Goal: Transaction & Acquisition: Subscribe to service/newsletter

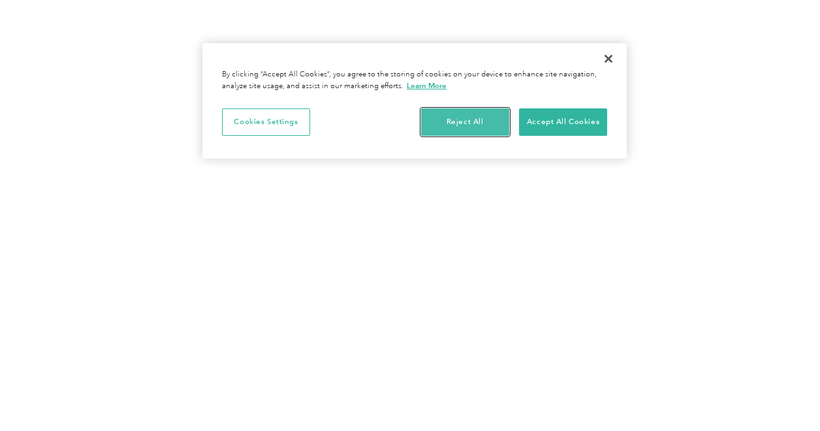
click at [467, 115] on button "Reject All" at bounding box center [465, 121] width 88 height 27
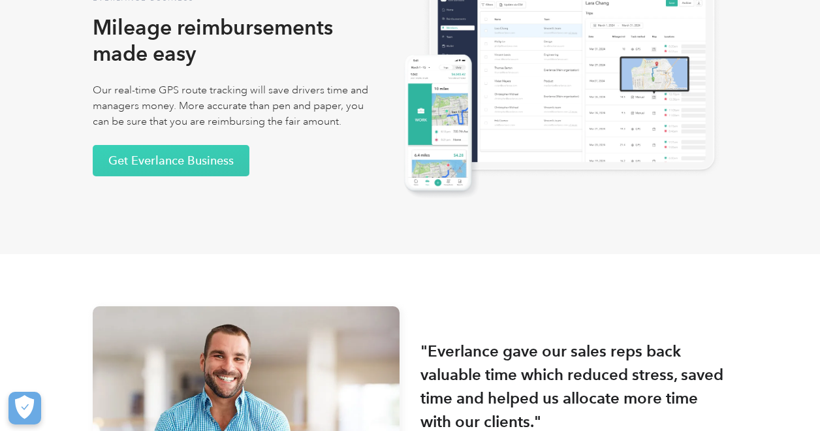
scroll to position [2612, 0]
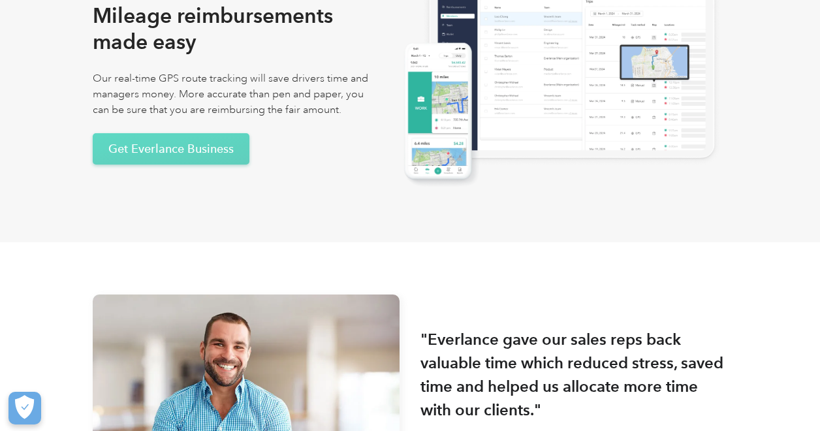
click at [159, 154] on link "Get Everlance Business" at bounding box center [171, 148] width 157 height 31
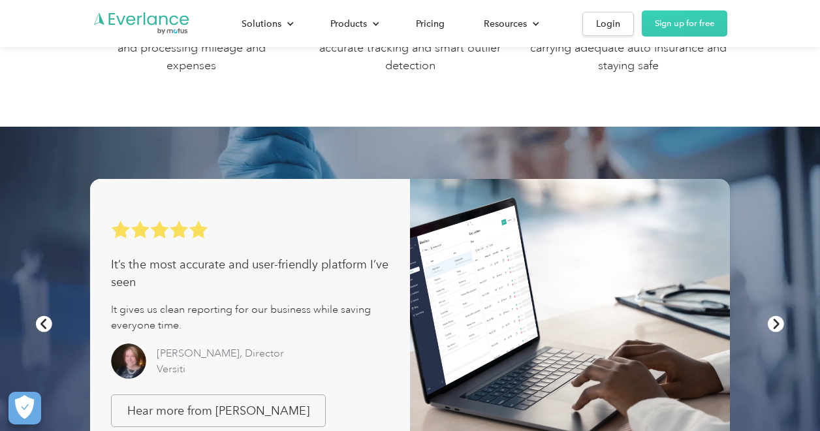
scroll to position [849, 0]
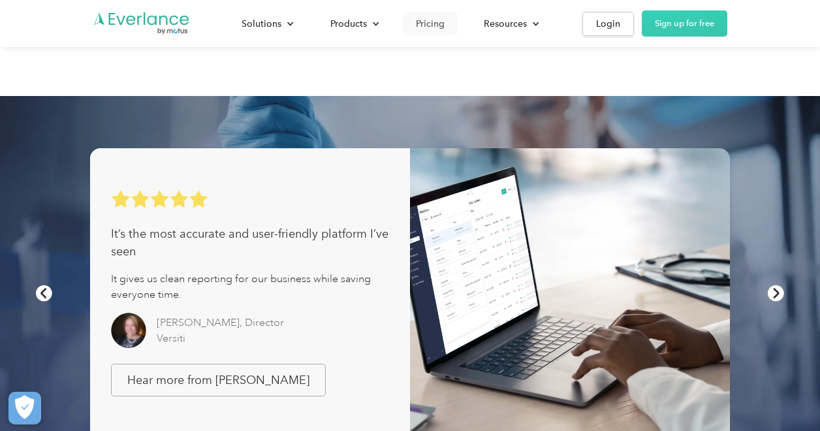
click at [431, 24] on div "Pricing" at bounding box center [430, 24] width 29 height 16
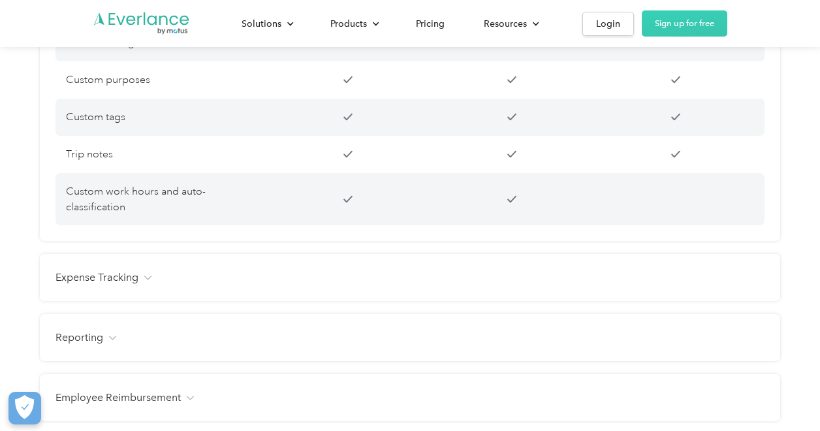
scroll to position [1371, 0]
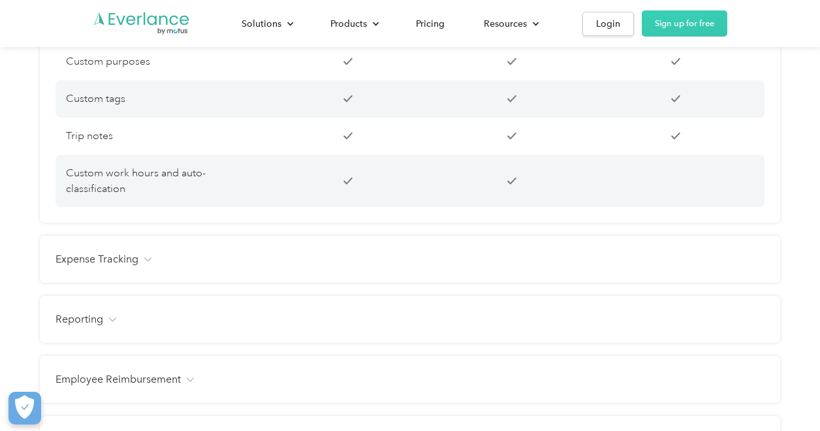
click at [137, 249] on div "Expense Tracking Receipt photo capture Custom expense categories Custom tags Fa…" at bounding box center [410, 259] width 740 height 47
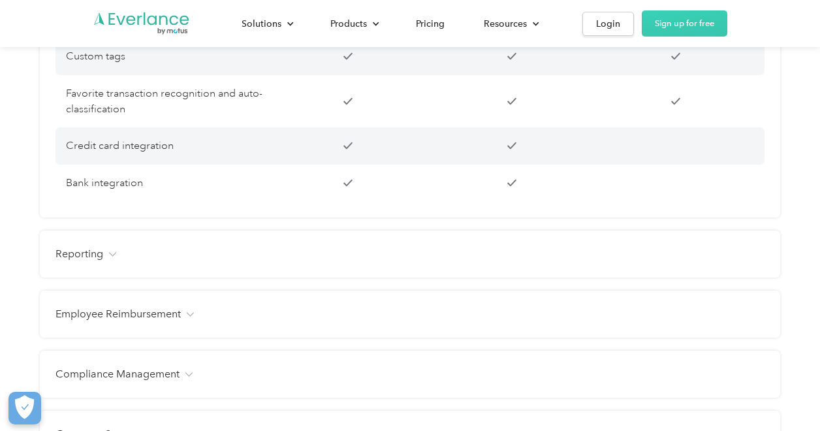
scroll to position [1763, 0]
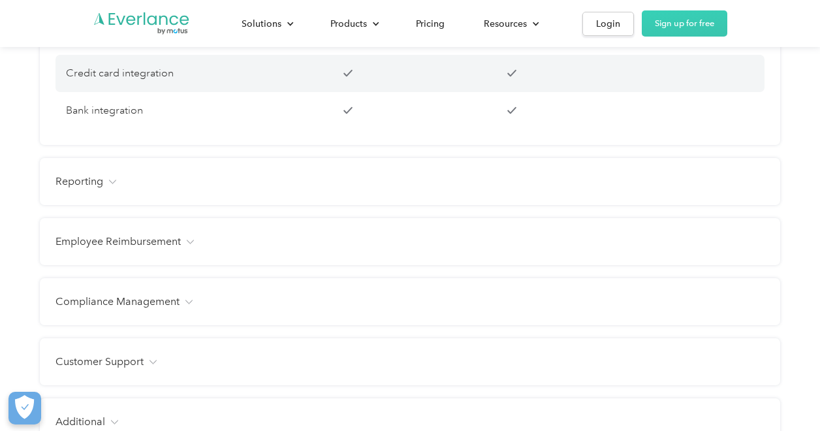
click at [112, 193] on div "Reporting Management dashboard Instant trip and expense visibility Full route m…" at bounding box center [410, 181] width 740 height 47
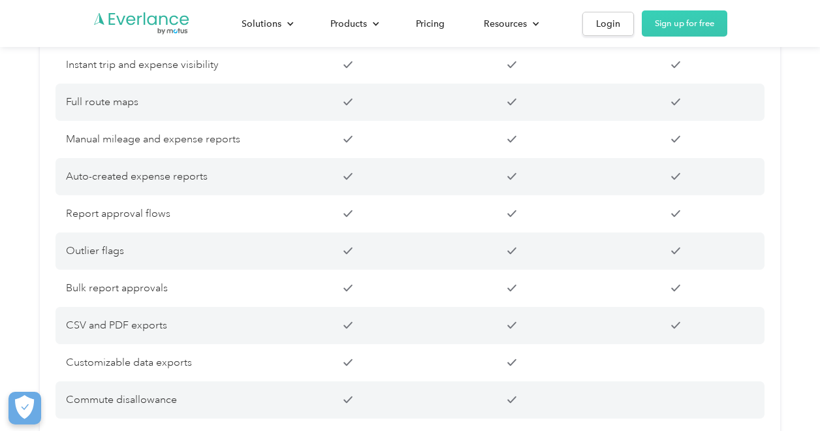
scroll to position [1893, 0]
